Goal: Register for event/course

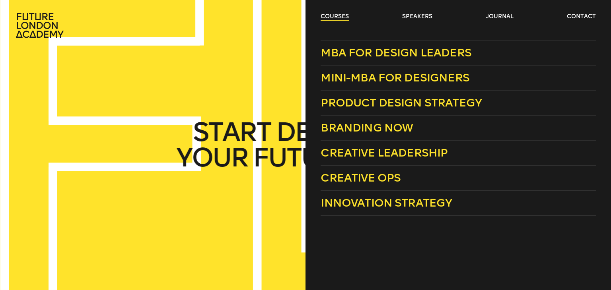
click at [333, 18] on link "courses" at bounding box center [335, 17] width 28 height 8
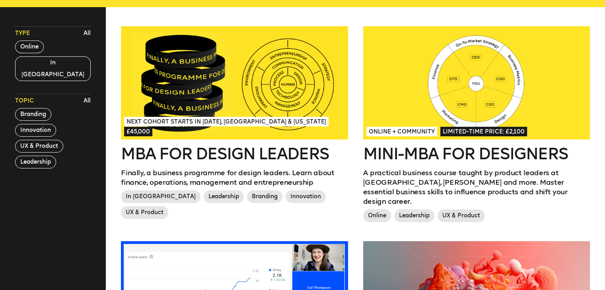
scroll to position [222, 0]
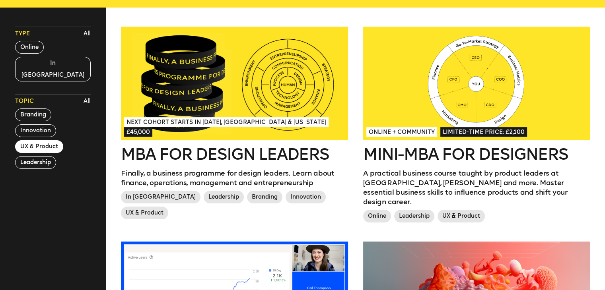
click at [43, 140] on button "UX & Product" at bounding box center [39, 146] width 48 height 13
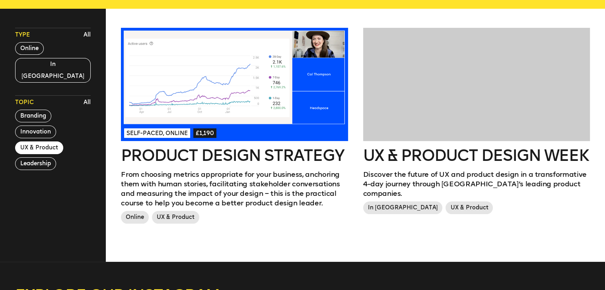
scroll to position [223, 0]
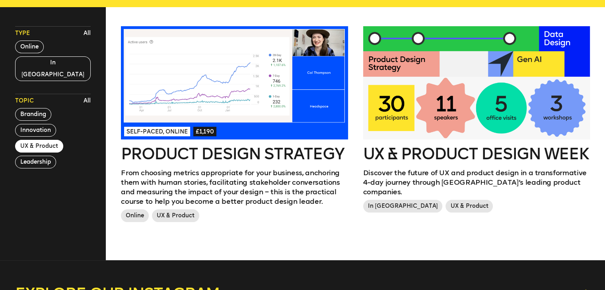
click at [528, 66] on div at bounding box center [476, 82] width 227 height 113
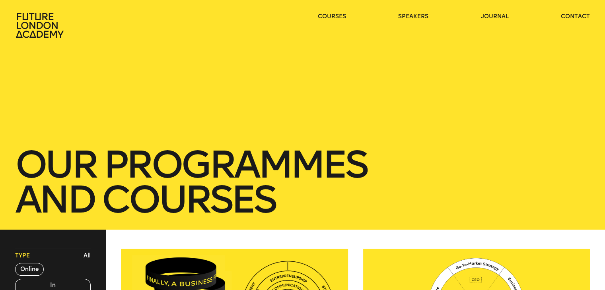
scroll to position [223, 0]
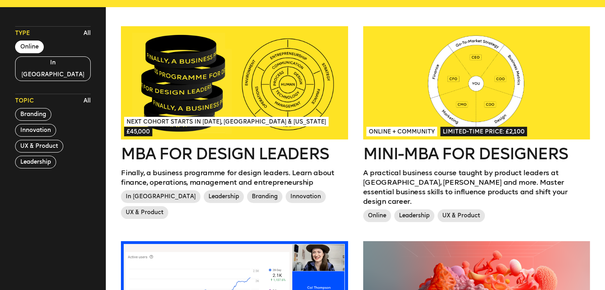
click at [22, 45] on button "Online" at bounding box center [29, 47] width 29 height 13
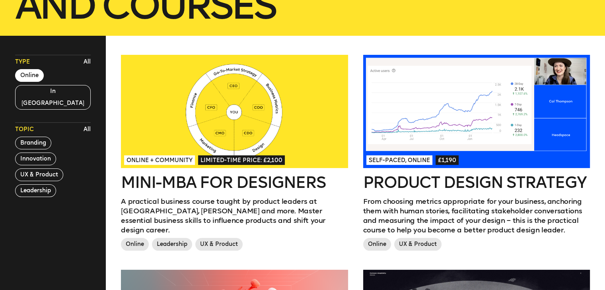
scroll to position [191, 0]
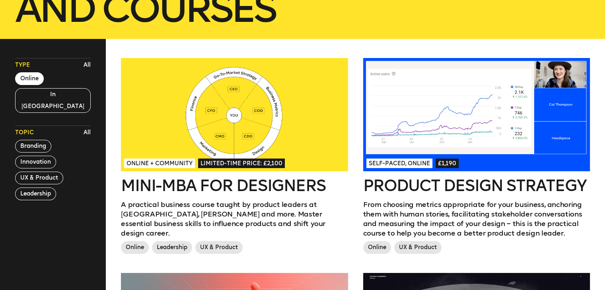
click at [432, 131] on div at bounding box center [476, 114] width 227 height 113
